Goal: Information Seeking & Learning: Learn about a topic

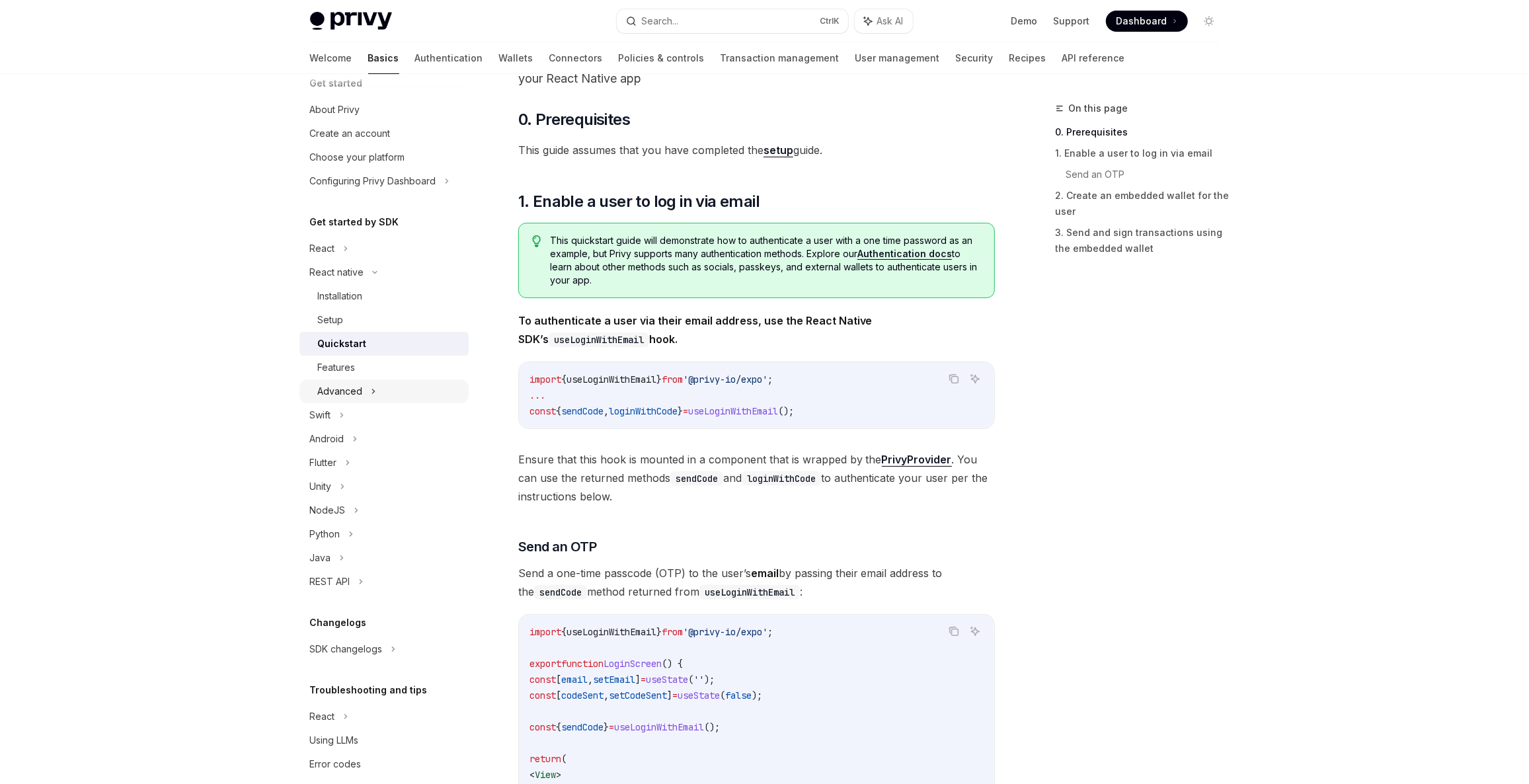
scroll to position [37, 0]
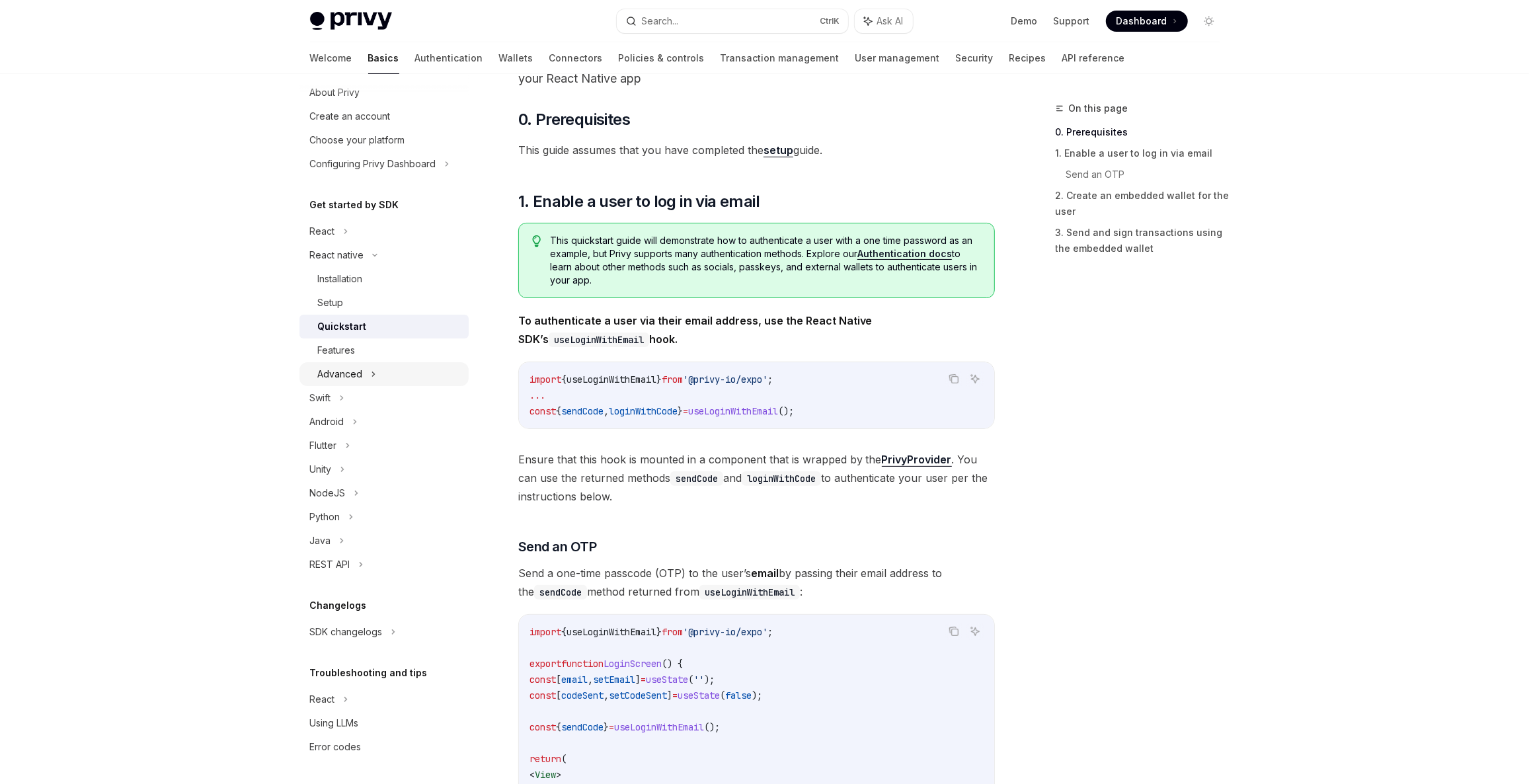
click at [365, 374] on div "Advanced" at bounding box center [384, 374] width 169 height 24
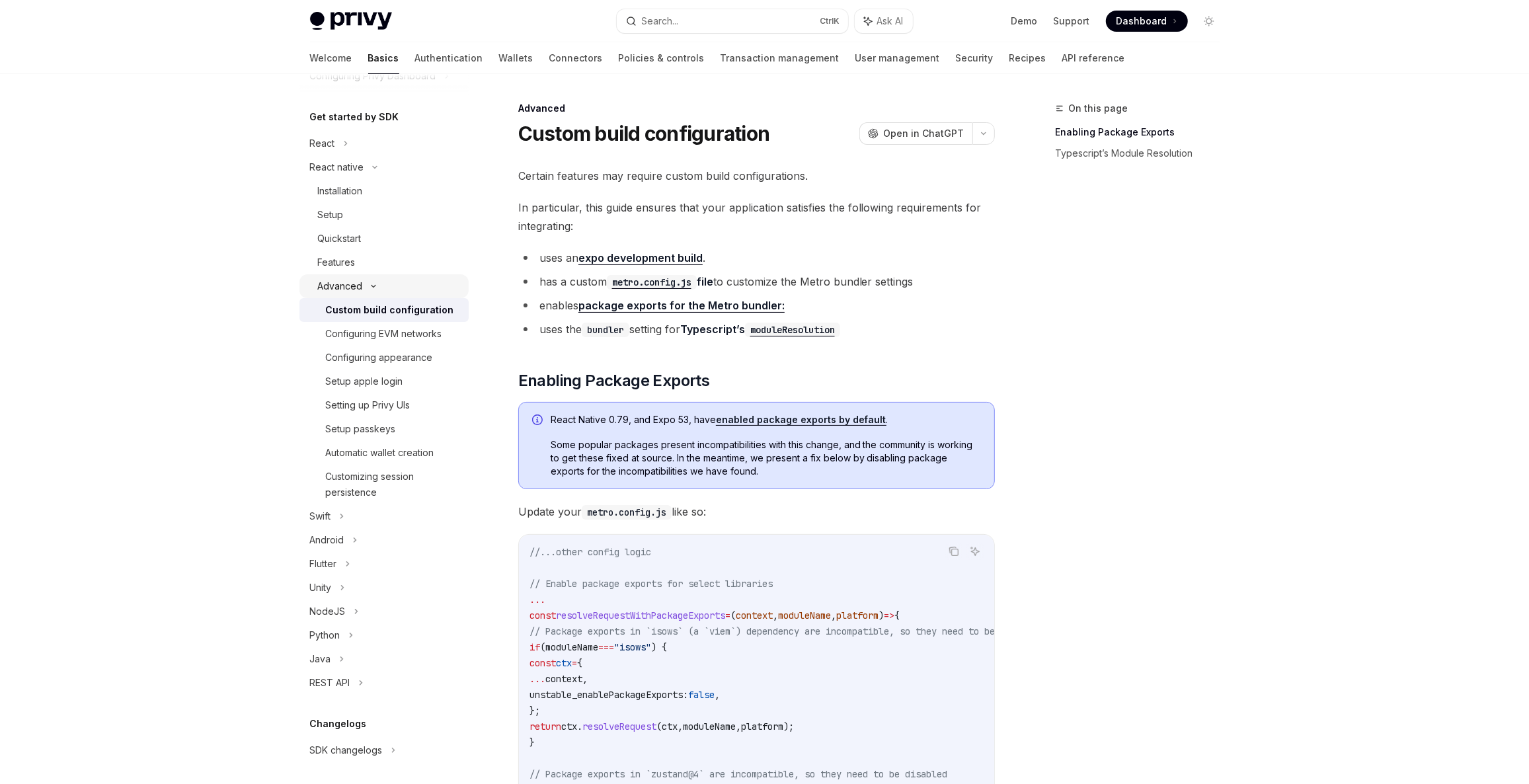
scroll to position [137, 0]
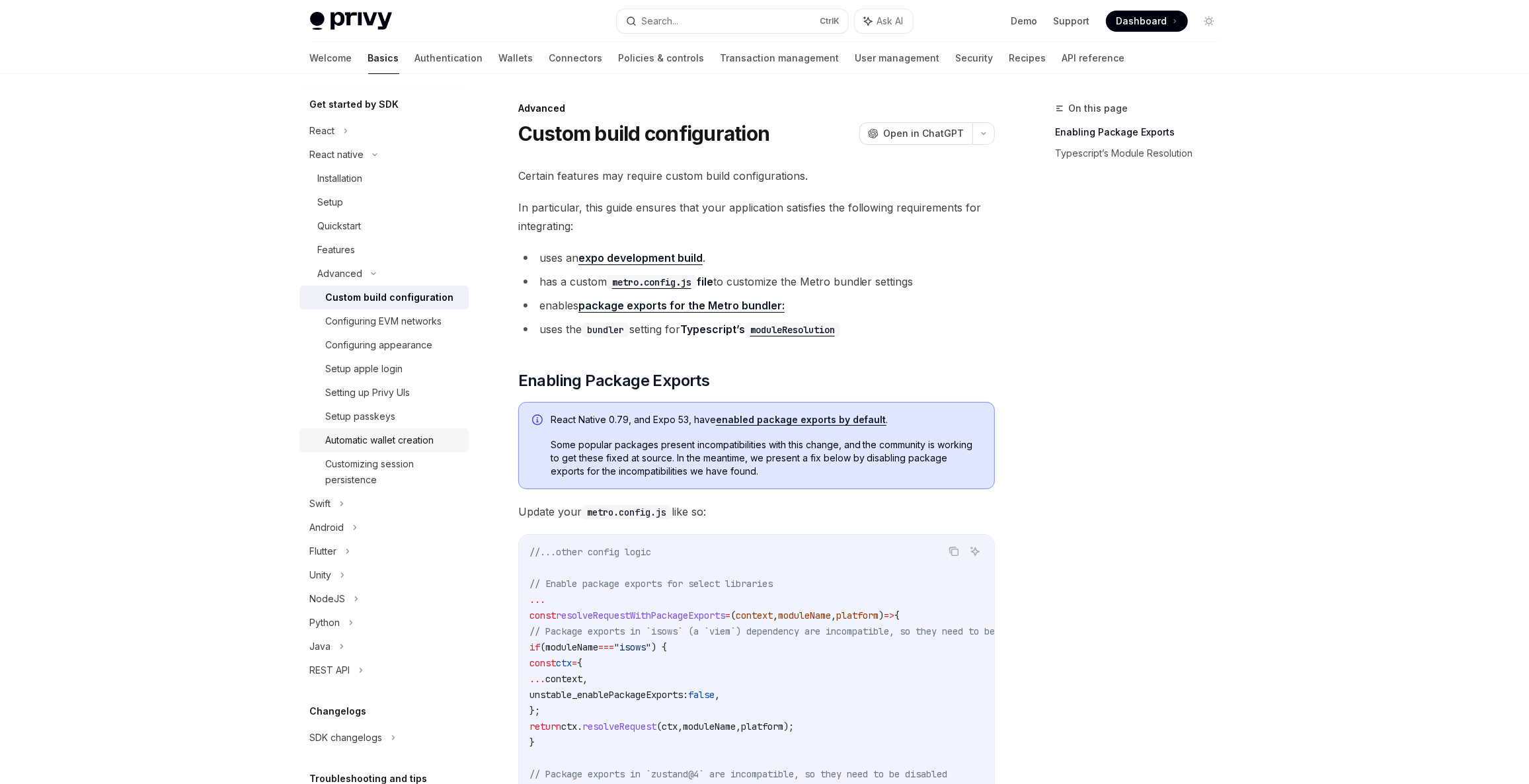
click at [407, 442] on div "Automatic wallet creation" at bounding box center [380, 440] width 108 height 16
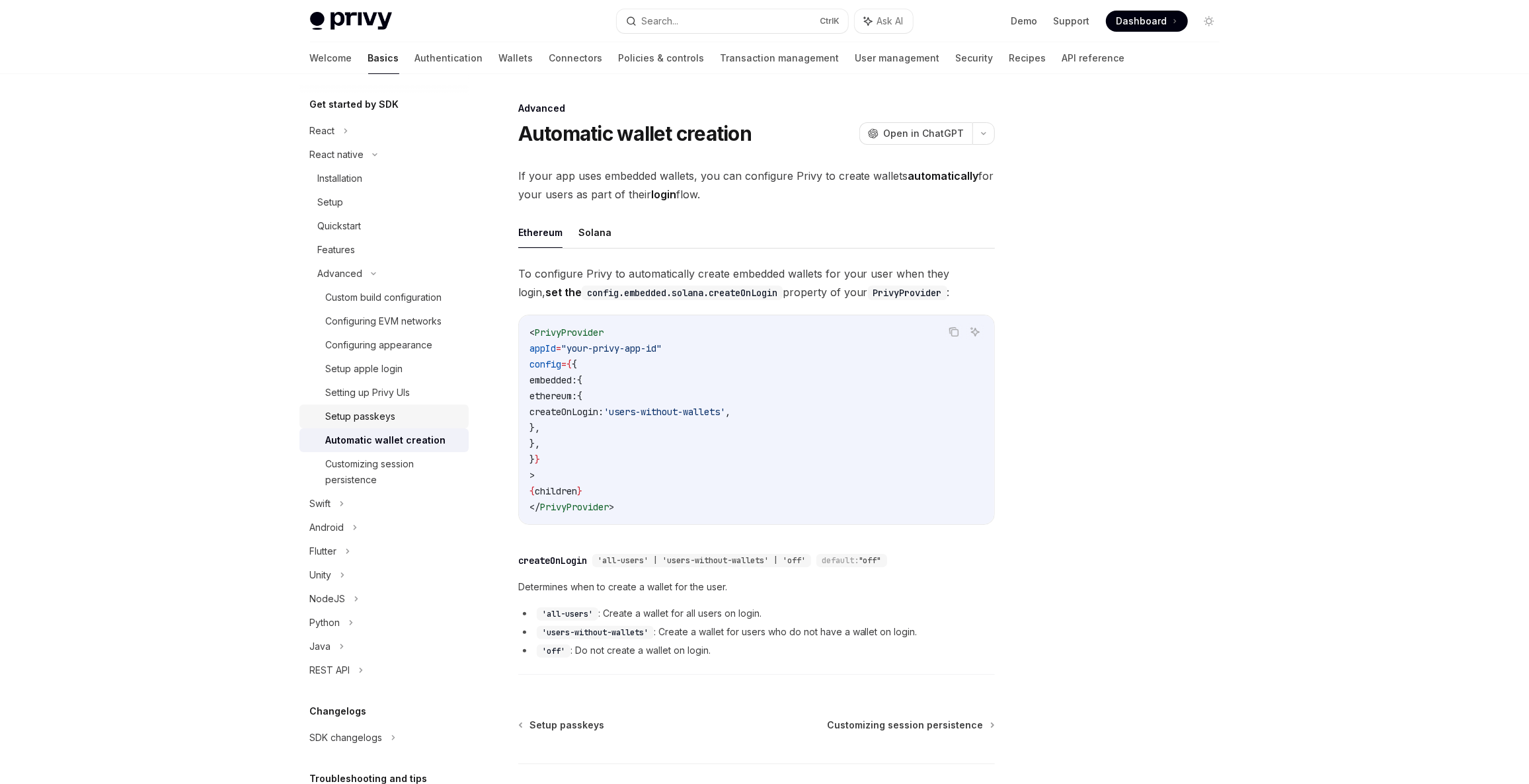
click at [395, 409] on div "Setup passkeys" at bounding box center [393, 416] width 135 height 16
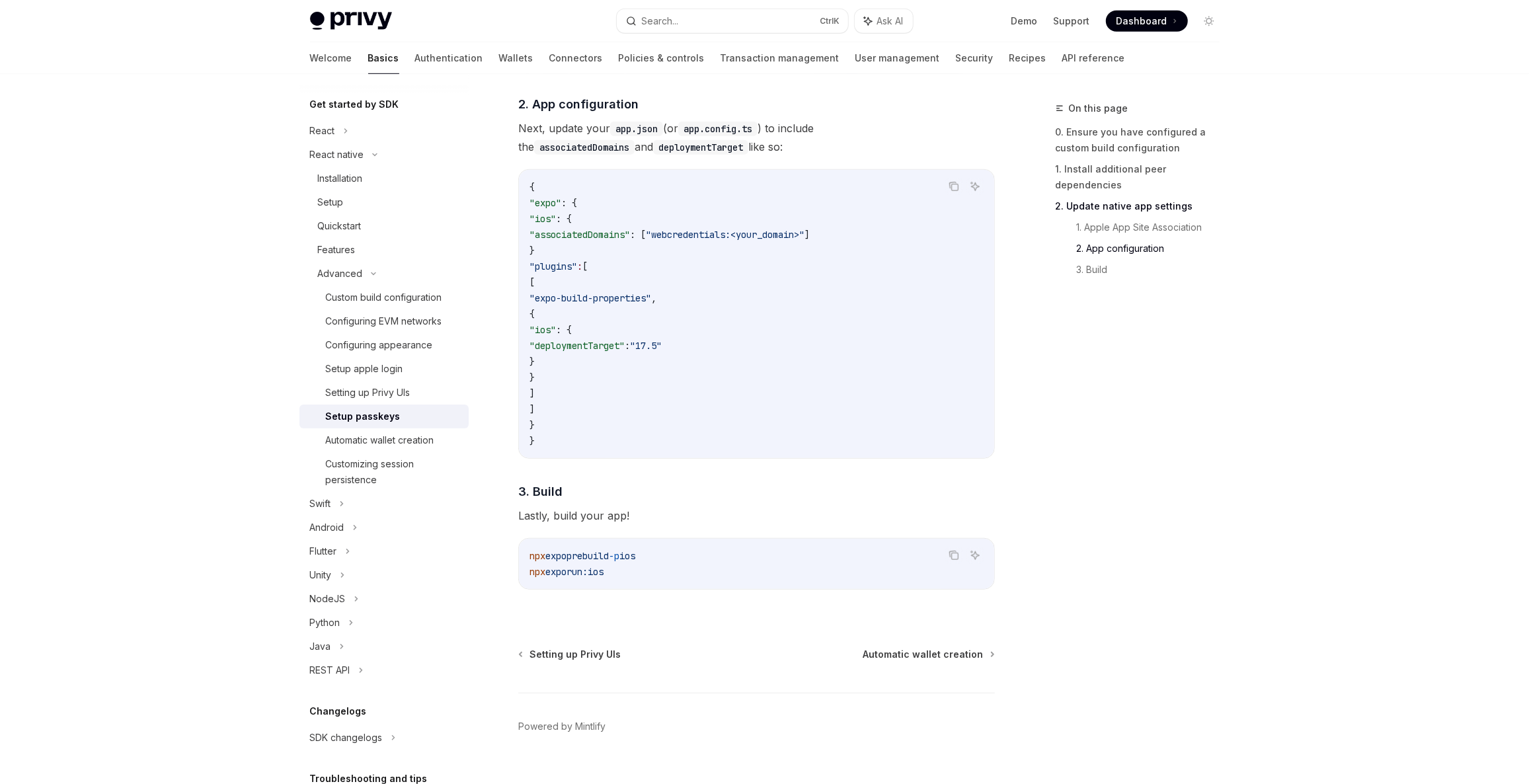
scroll to position [863, 0]
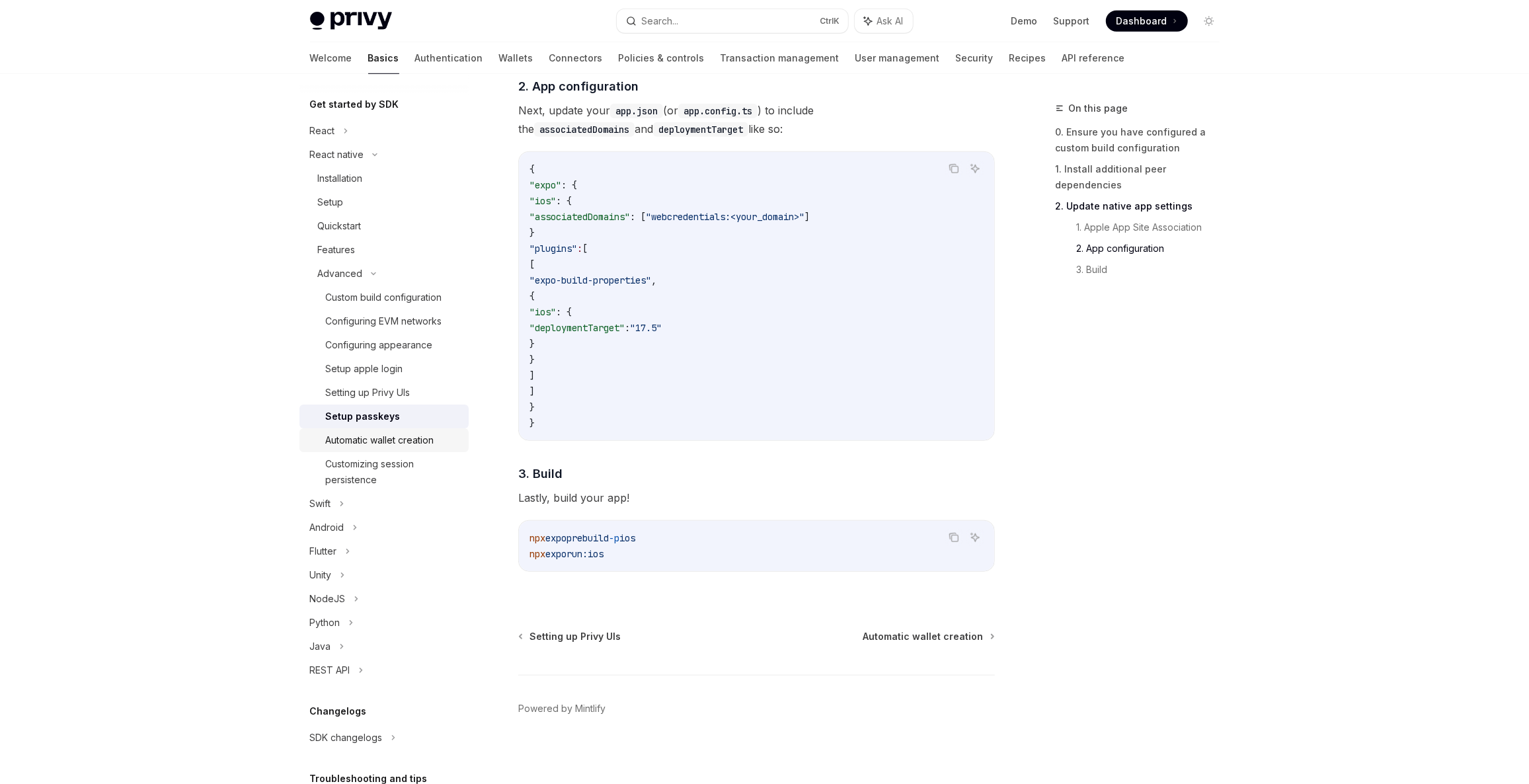
click at [416, 442] on div "Automatic wallet creation" at bounding box center [380, 440] width 108 height 16
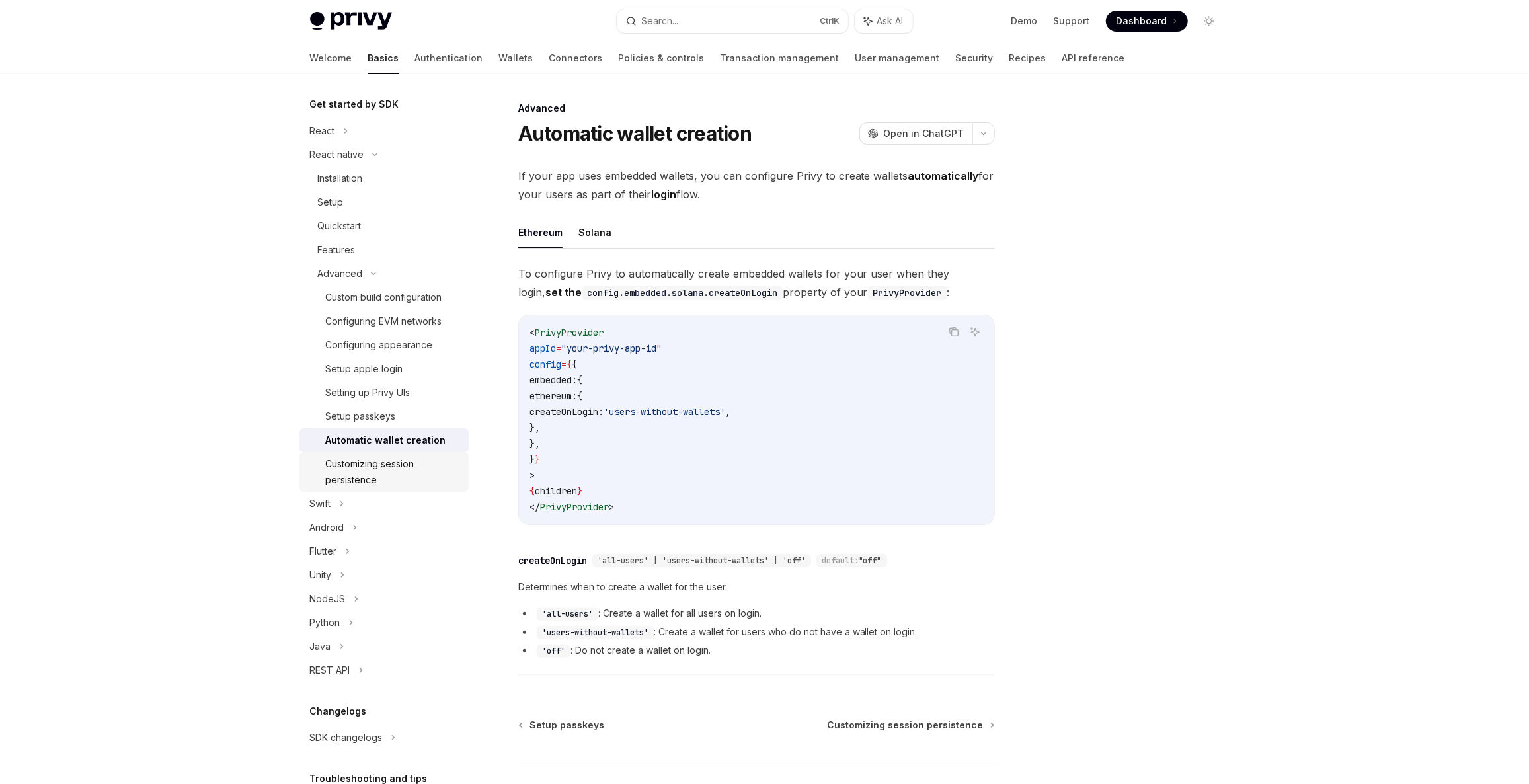
click at [398, 469] on div "Customizing session persistence" at bounding box center [393, 472] width 135 height 32
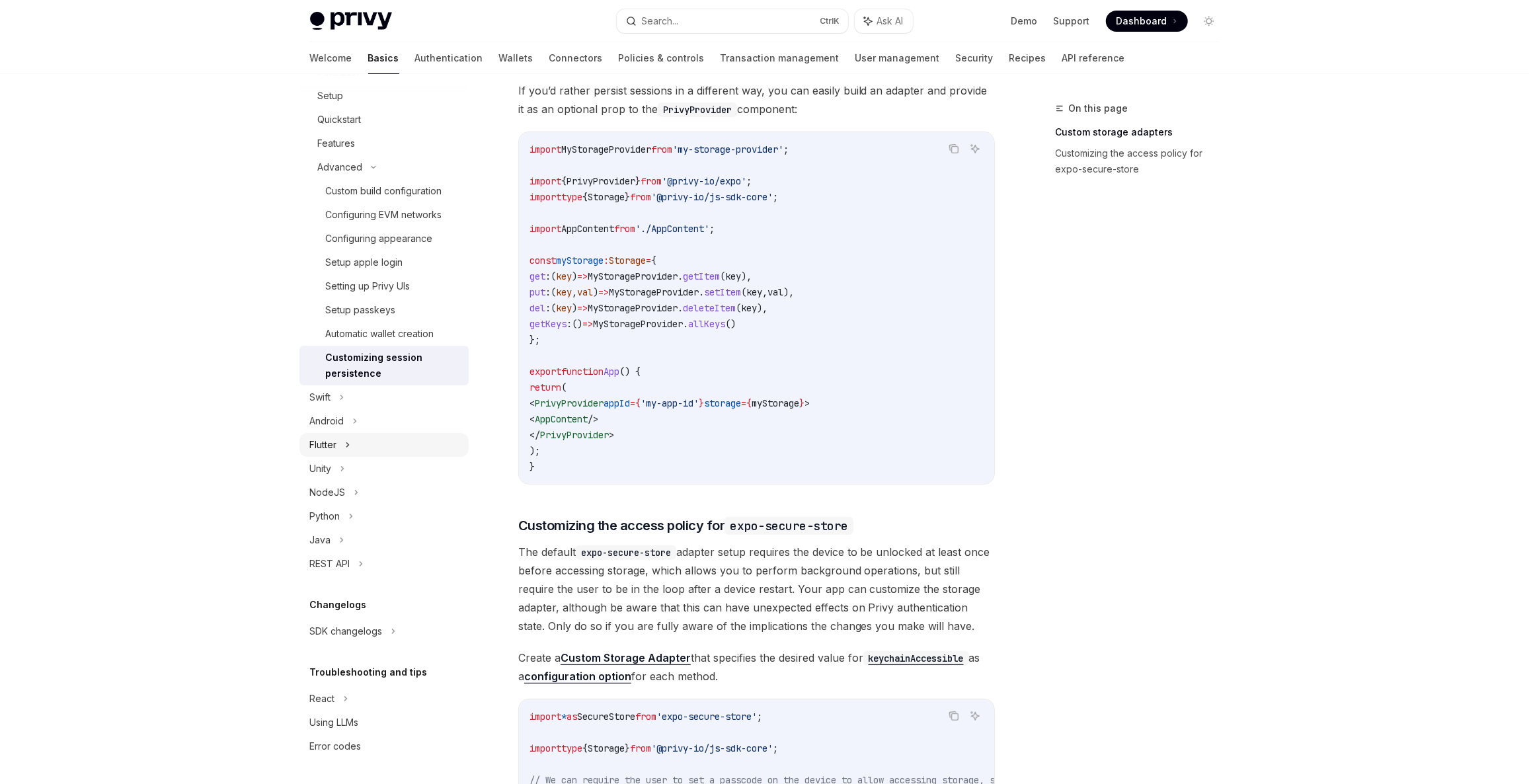
scroll to position [200, 0]
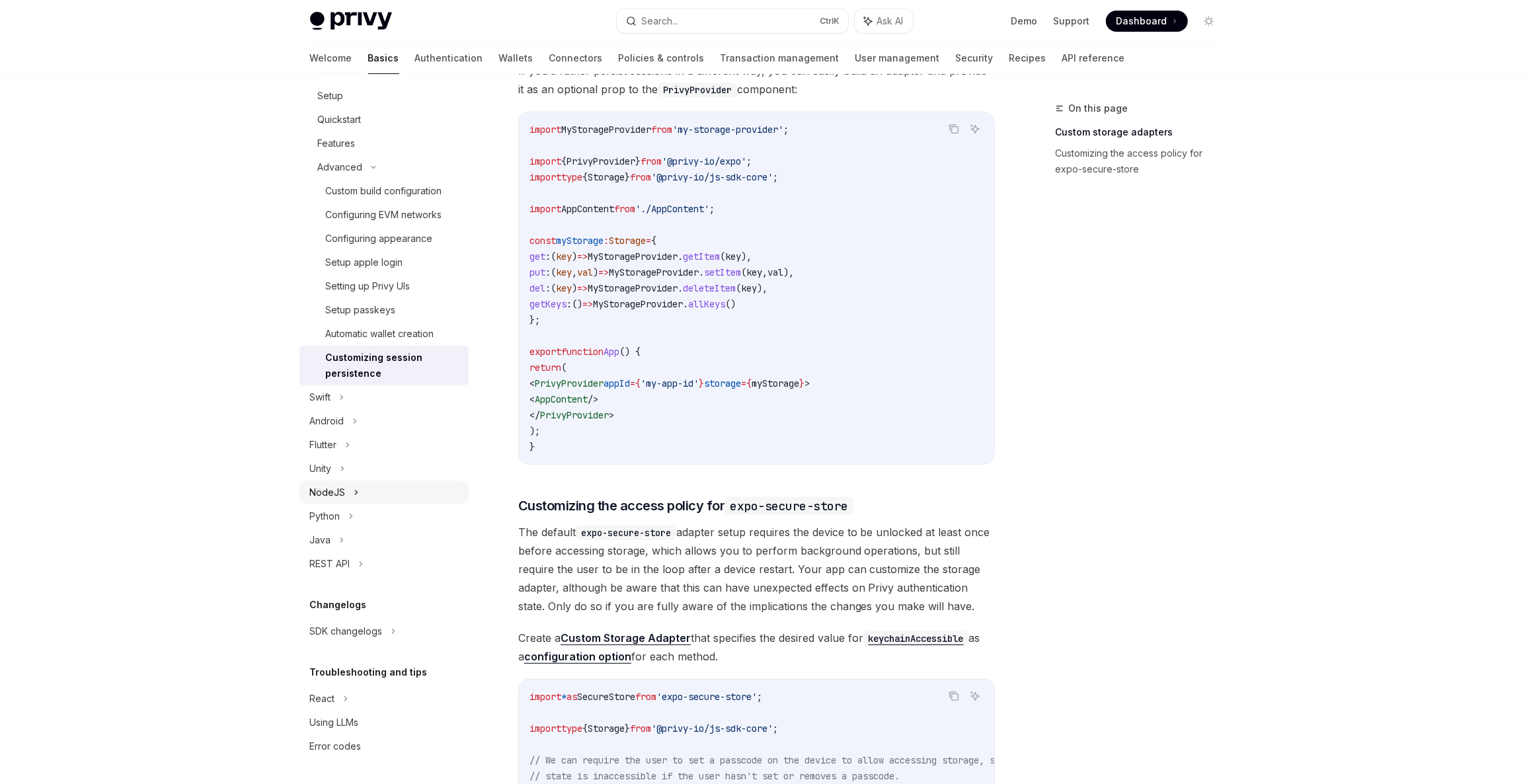
click at [363, 485] on div "NodeJS" at bounding box center [384, 492] width 169 height 24
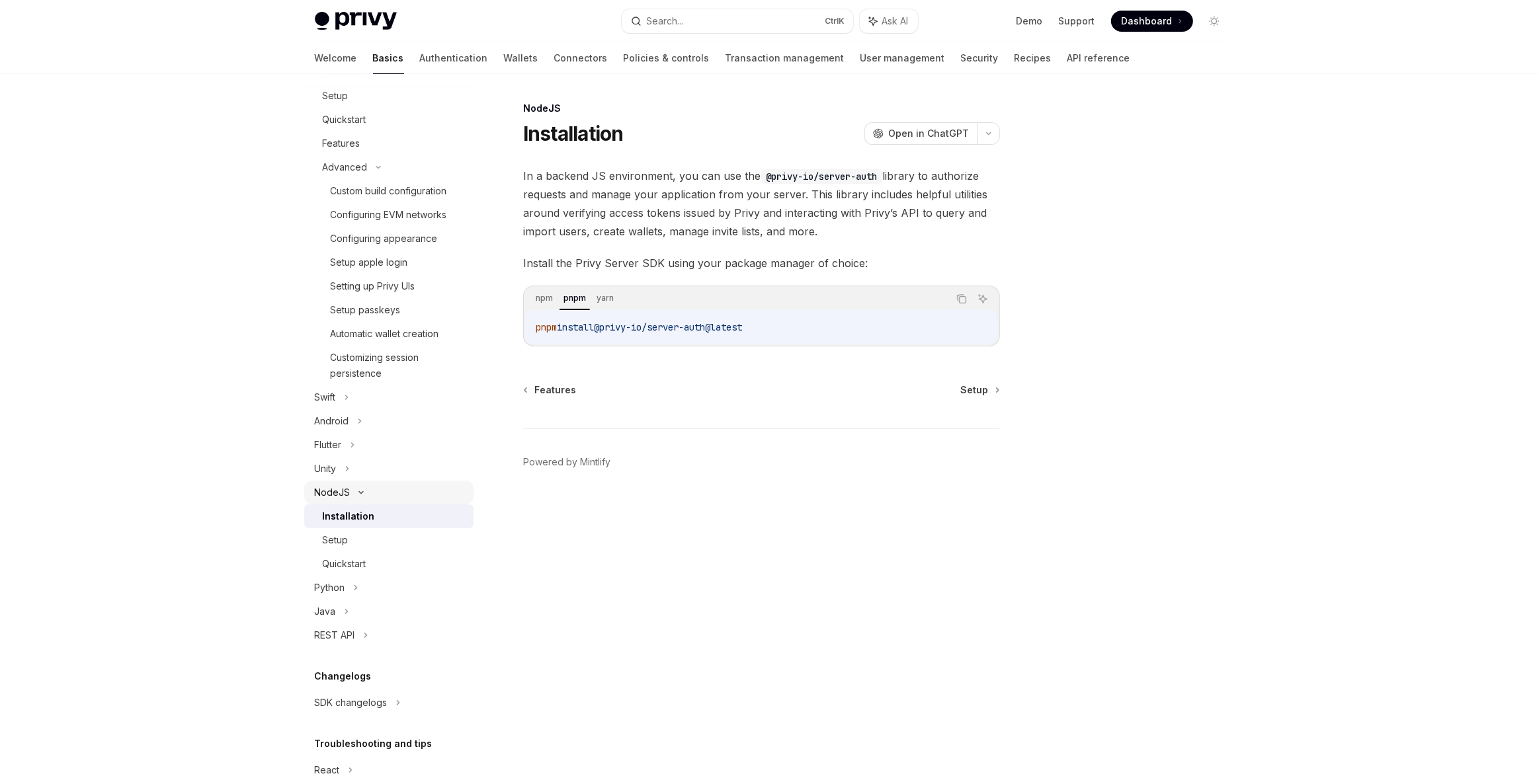
click at [362, 482] on div "NodeJS" at bounding box center [388, 492] width 169 height 24
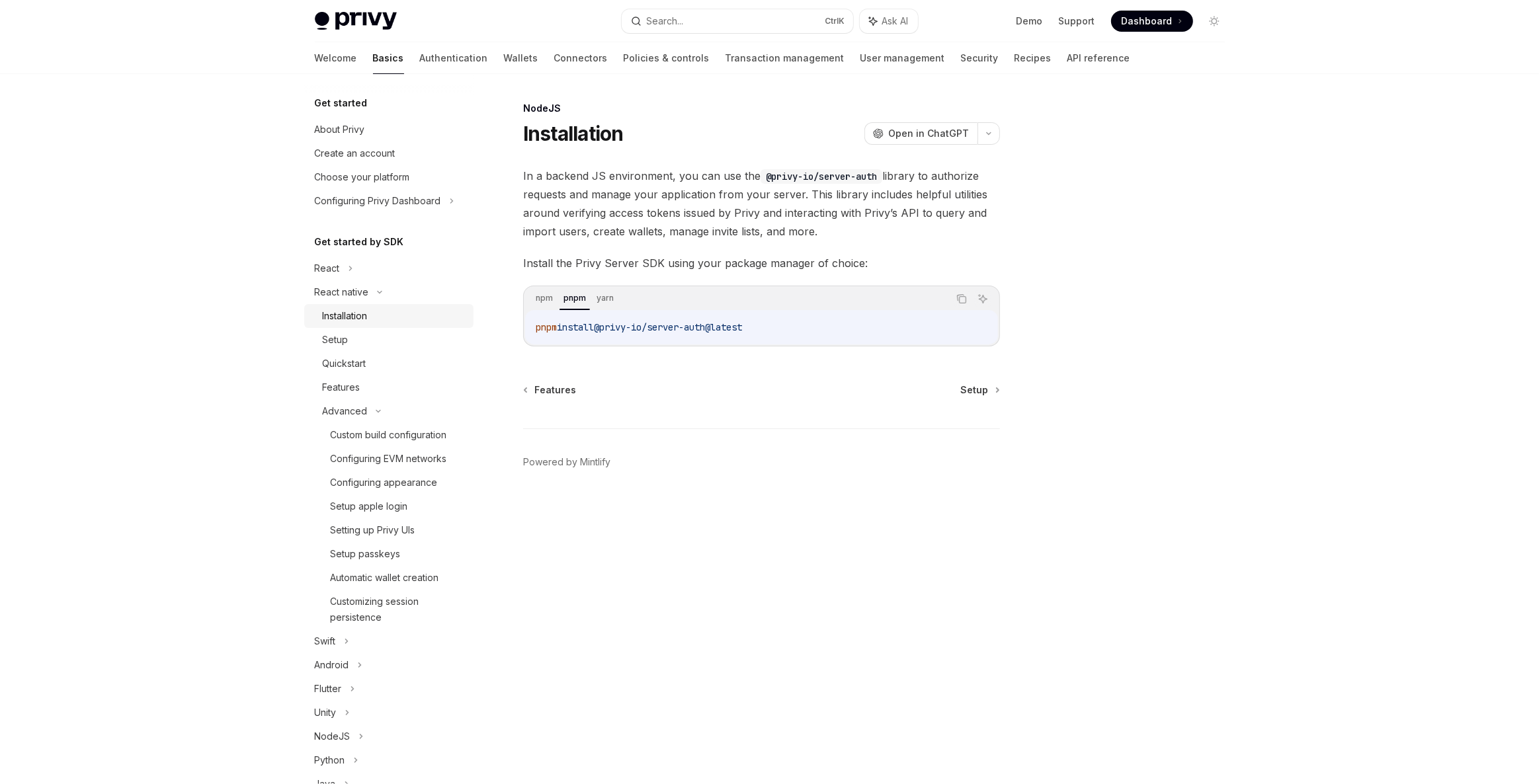
click at [366, 306] on link "Installation" at bounding box center [388, 316] width 169 height 24
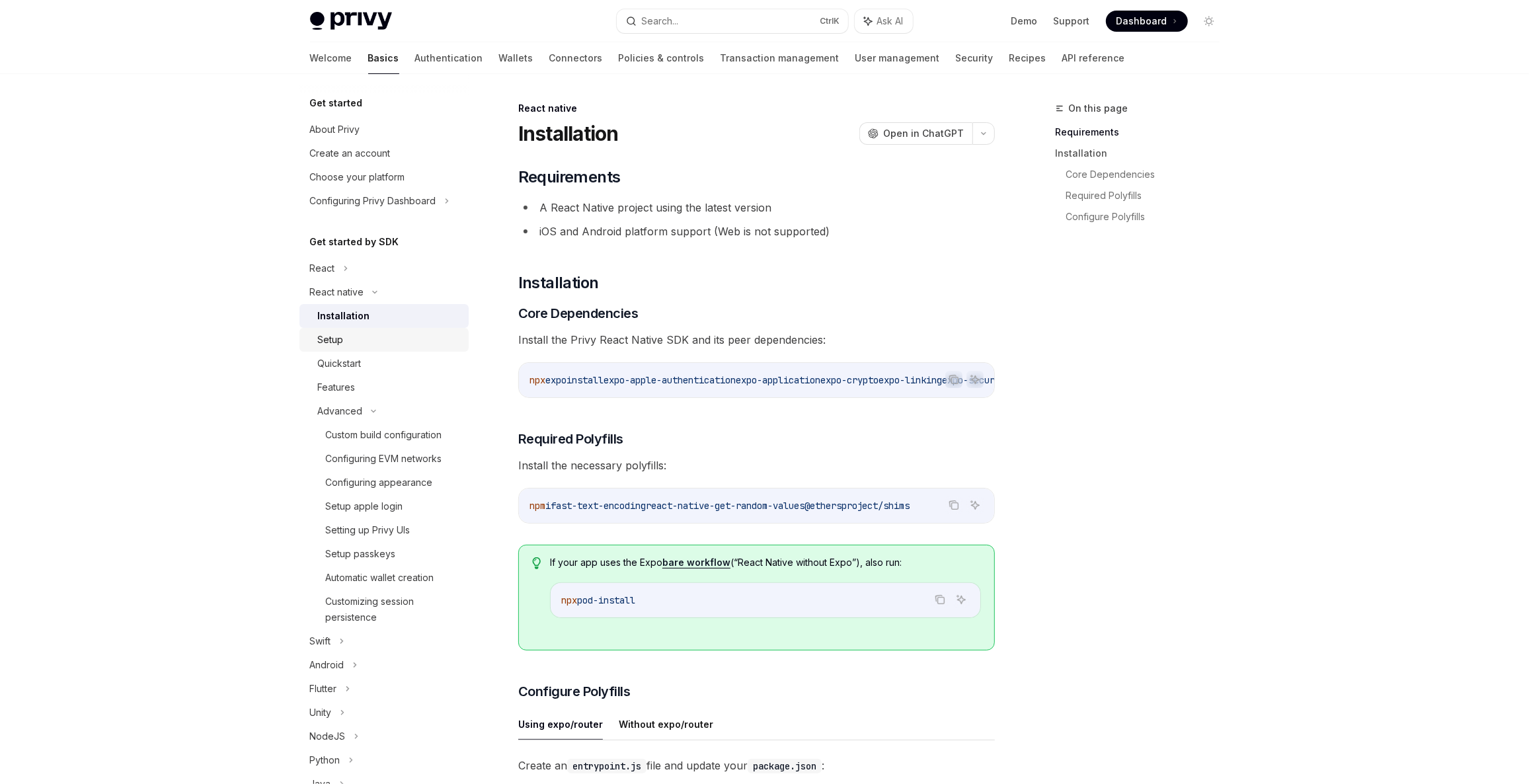
click at [375, 332] on div "Setup" at bounding box center [390, 340] width 143 height 16
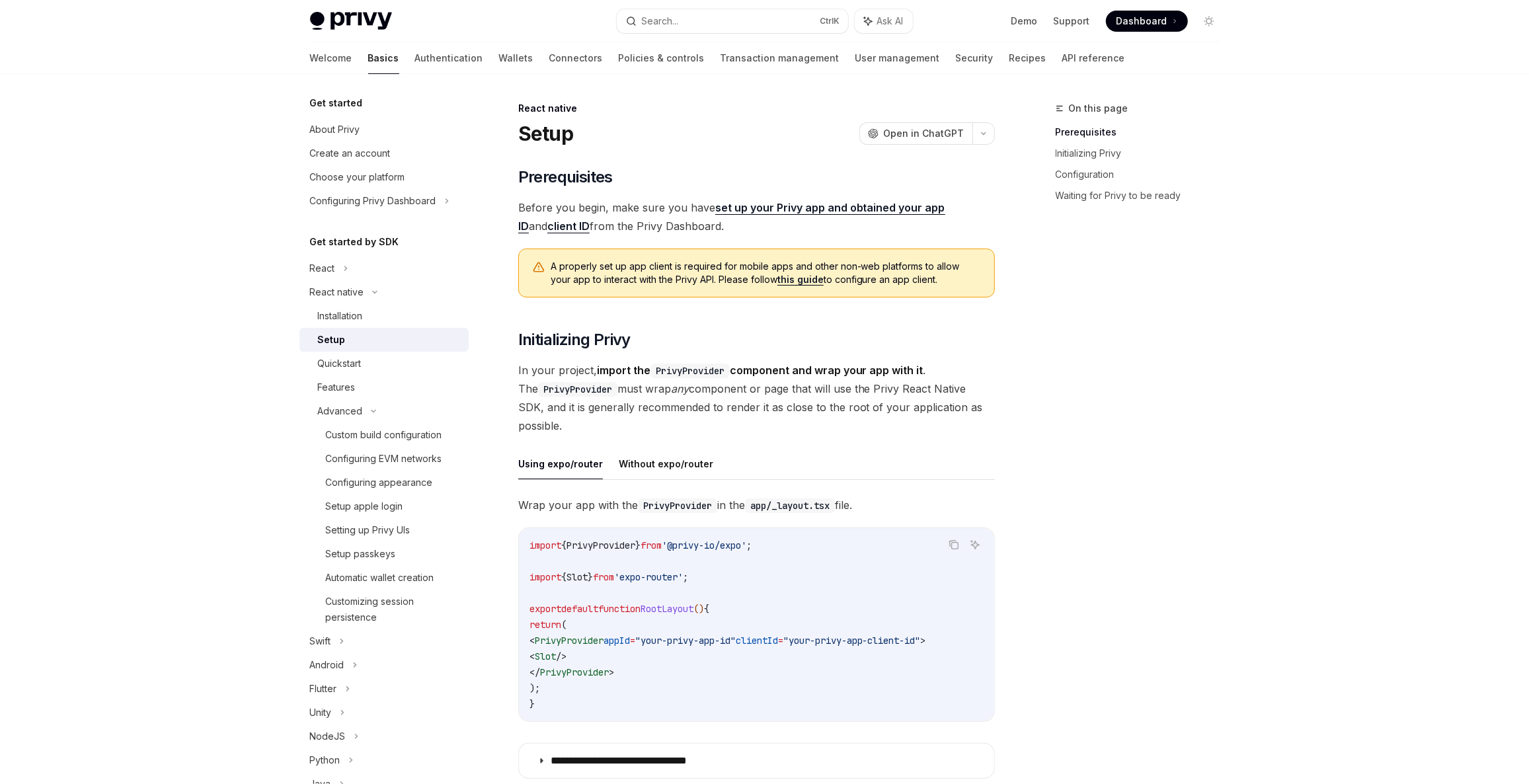
drag, startPoint x: 348, startPoint y: 46, endPoint x: 353, endPoint y: 25, distance: 21.6
click at [348, 45] on div "Welcome Basics Authentication Wallets Connectors Policies & controls Transactio…" at bounding box center [718, 58] width 815 height 32
click at [353, 25] on img at bounding box center [351, 21] width 82 height 19
type textarea "*"
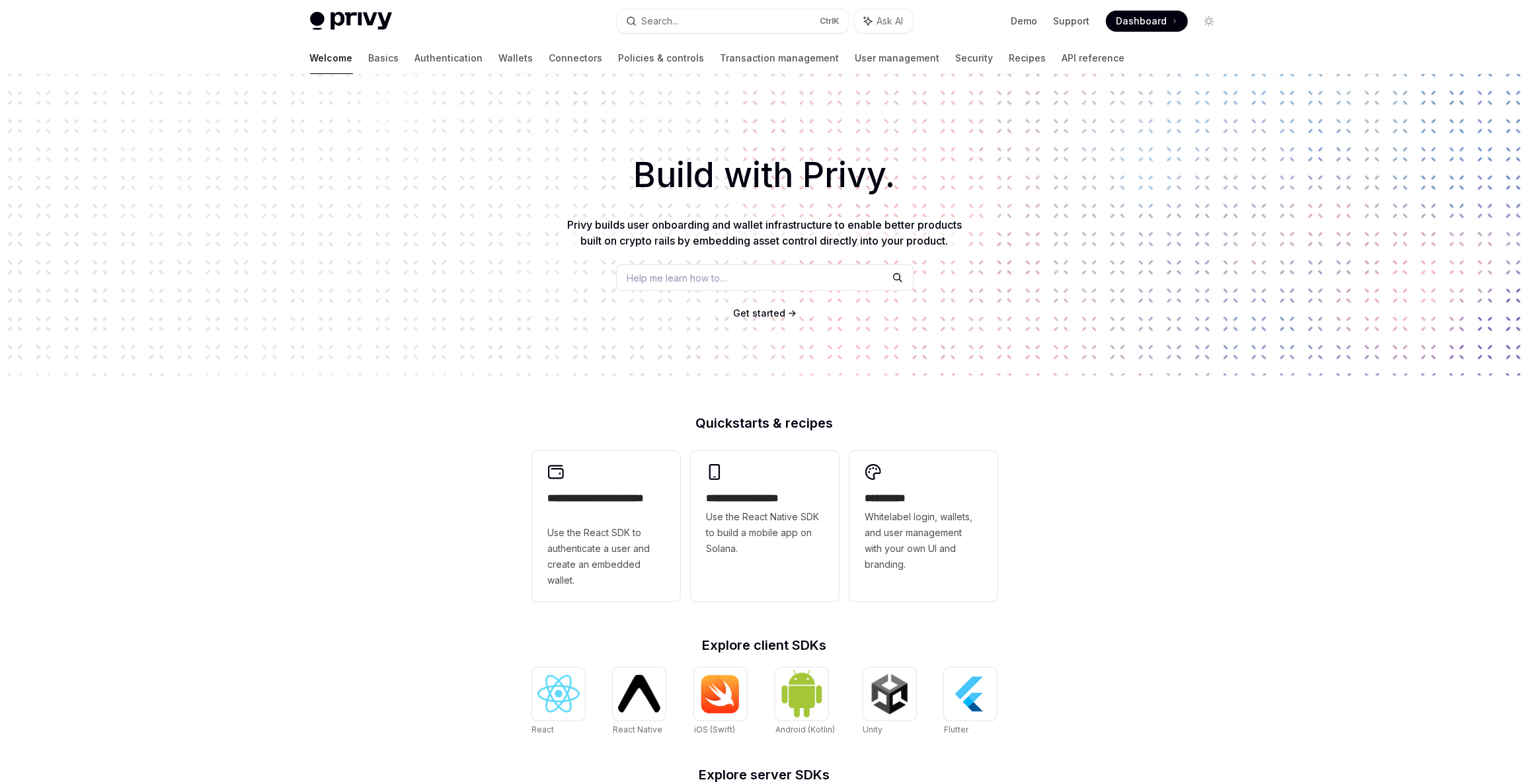
scroll to position [298, 0]
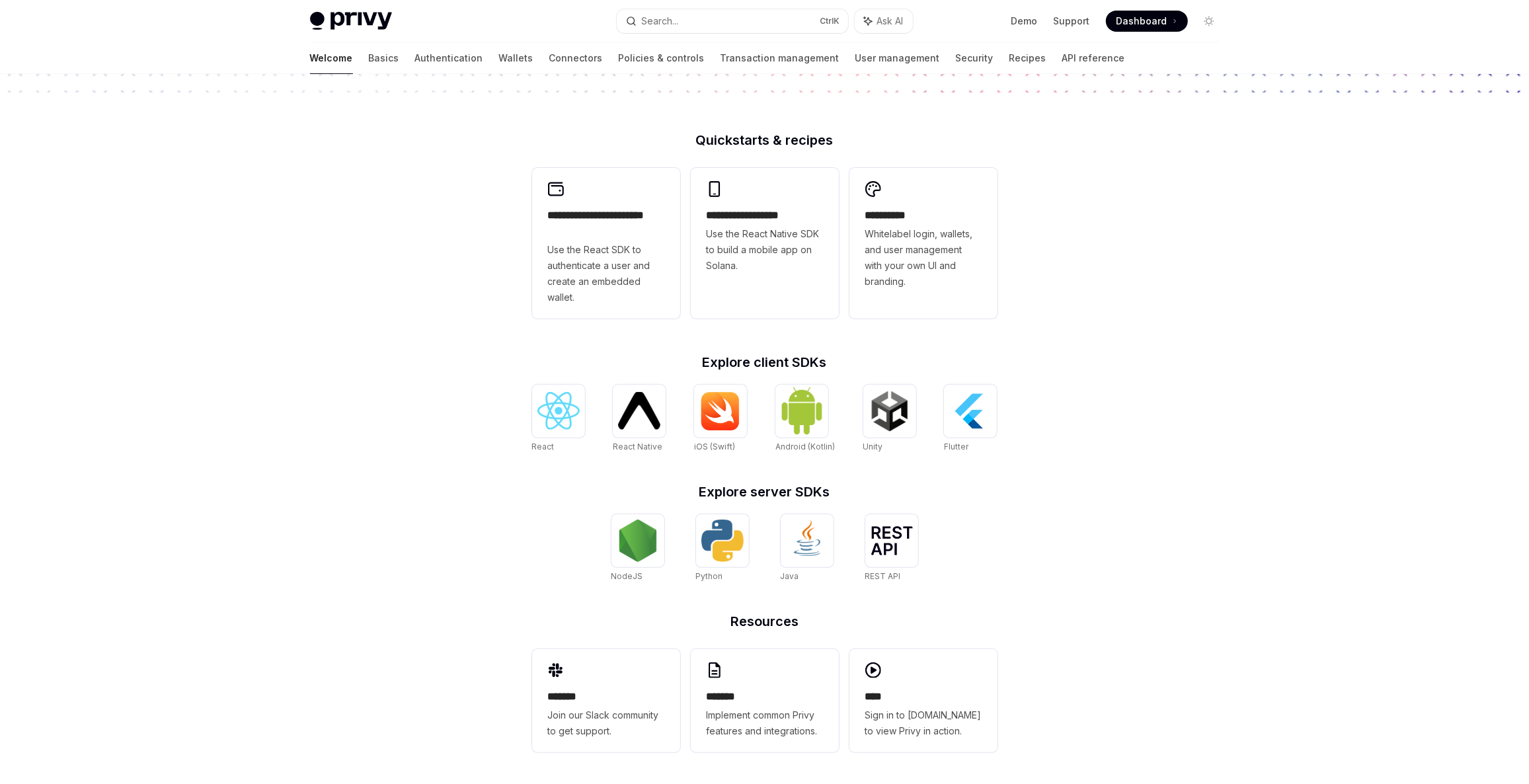
click at [673, 417] on div "React React Native React Native iOS (Swift) Android (Kotlin) Unity Unity Flutter" at bounding box center [765, 419] width 465 height 69
click at [661, 419] on div at bounding box center [639, 411] width 53 height 53
